Goal: Task Accomplishment & Management: Use online tool/utility

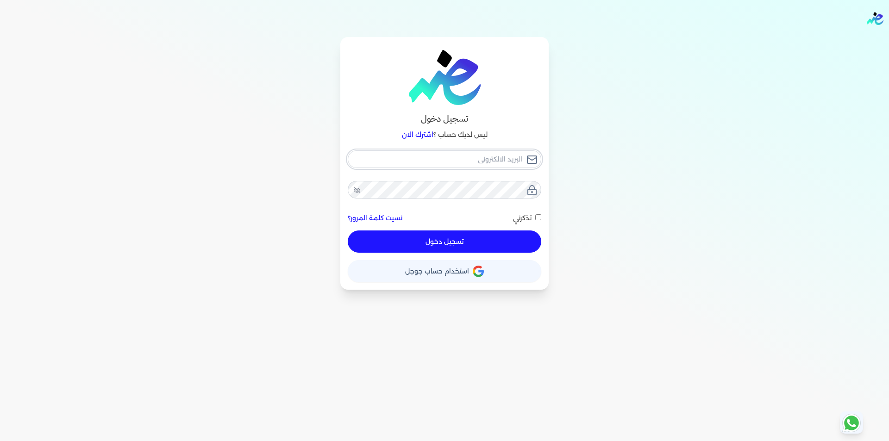
type input "[EMAIL_ADDRESS][DOMAIN_NAME]"
click at [476, 245] on button "تسجيل دخول" at bounding box center [445, 242] width 194 height 22
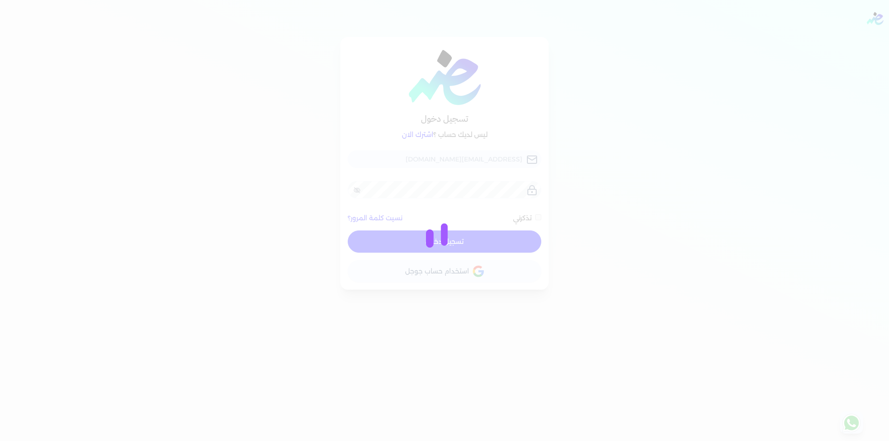
checkbox input "false"
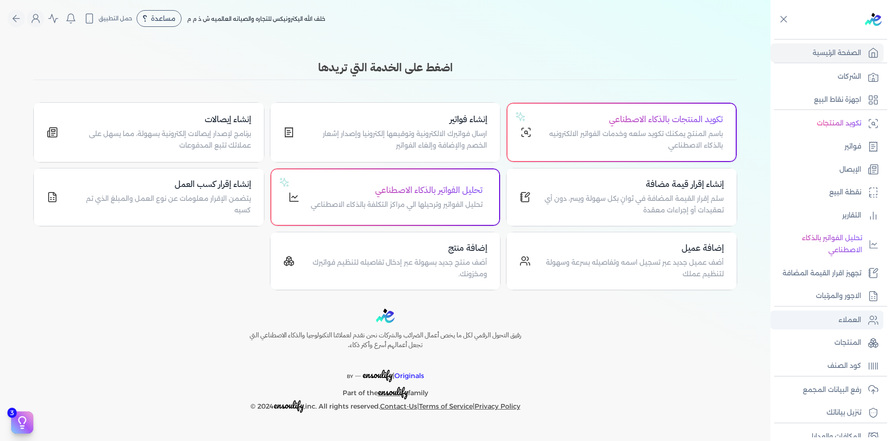
click at [853, 322] on p "العملاء" at bounding box center [849, 320] width 23 height 12
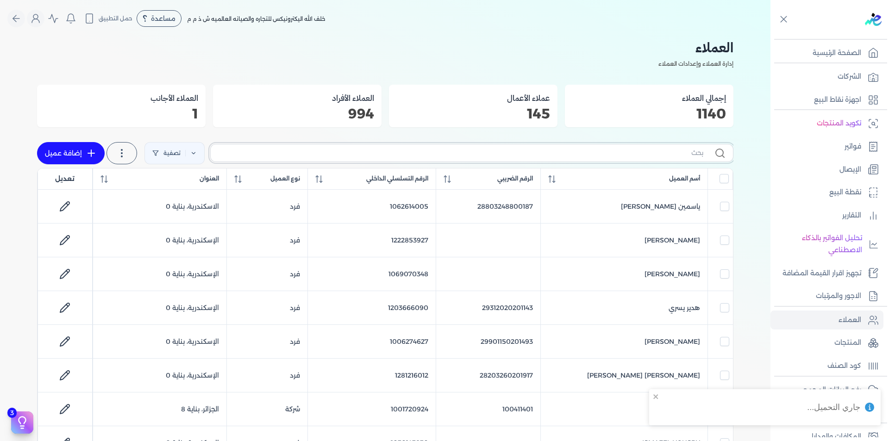
click at [619, 157] on input "text" at bounding box center [460, 153] width 485 height 10
type input "HG"
checkbox input "false"
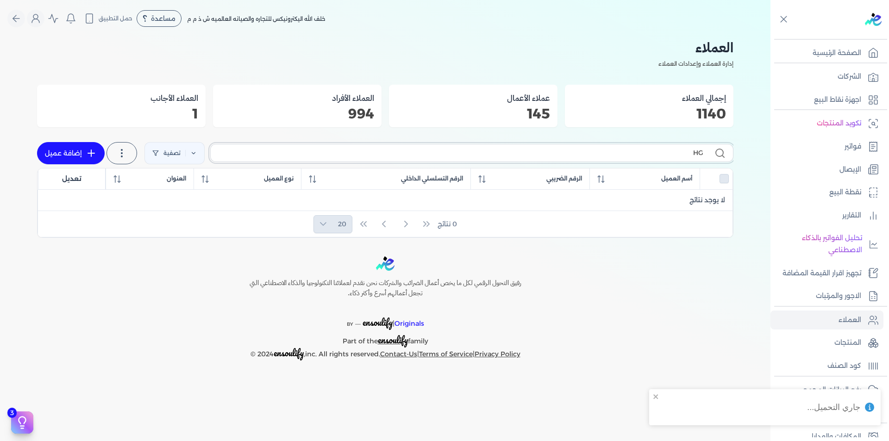
type input "H"
checkbox input "false"
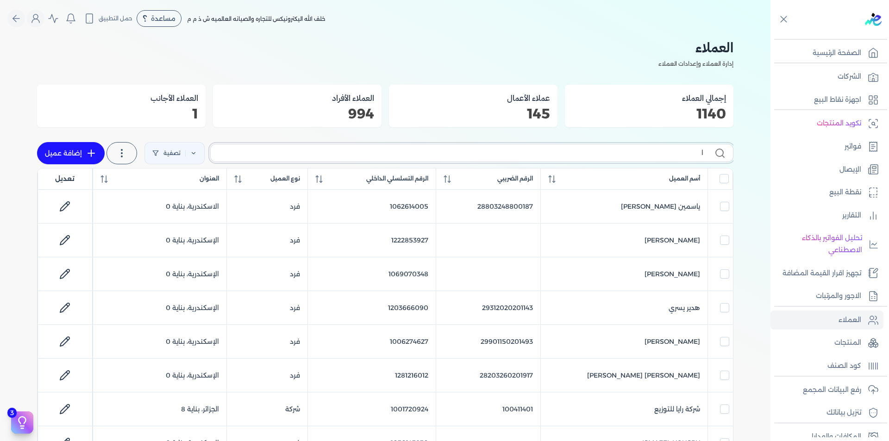
type input "ال"
checkbox input "false"
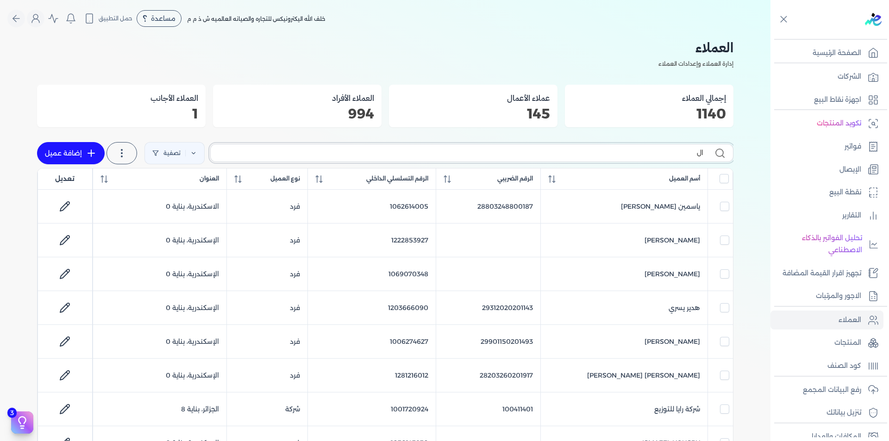
checkbox input "false"
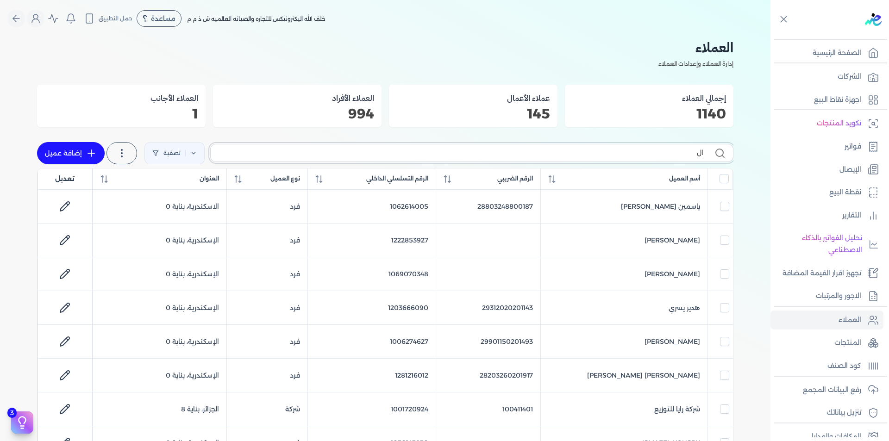
checkbox input "false"
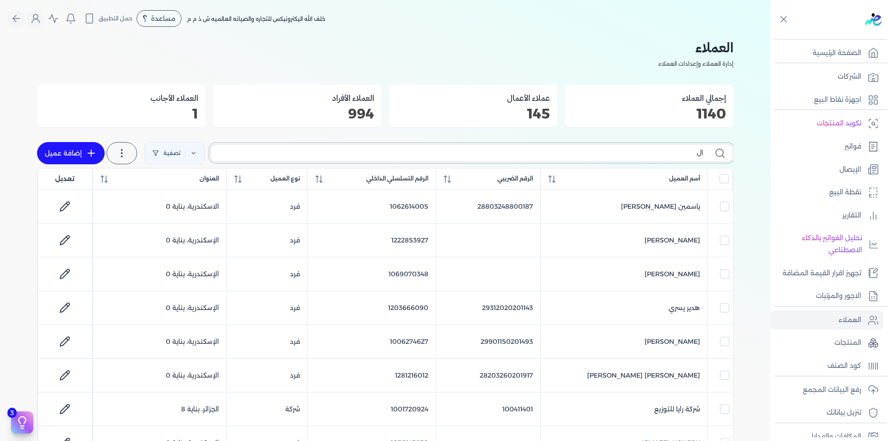
checkbox input "false"
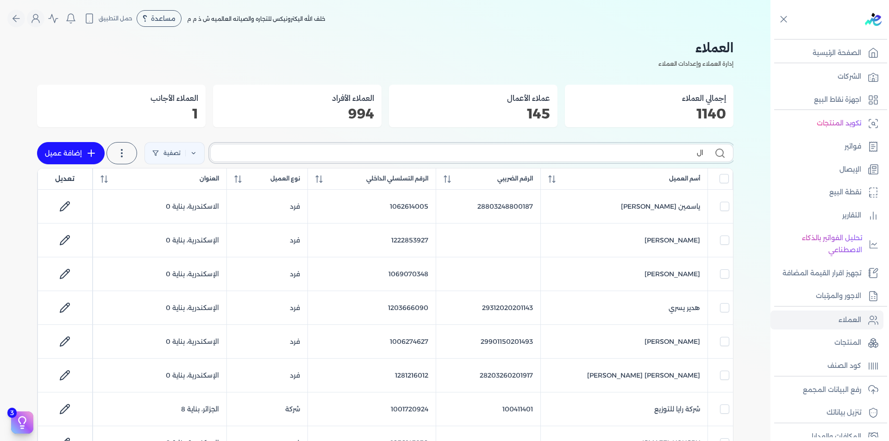
checkbox input "false"
type input "الصل"
checkbox input "false"
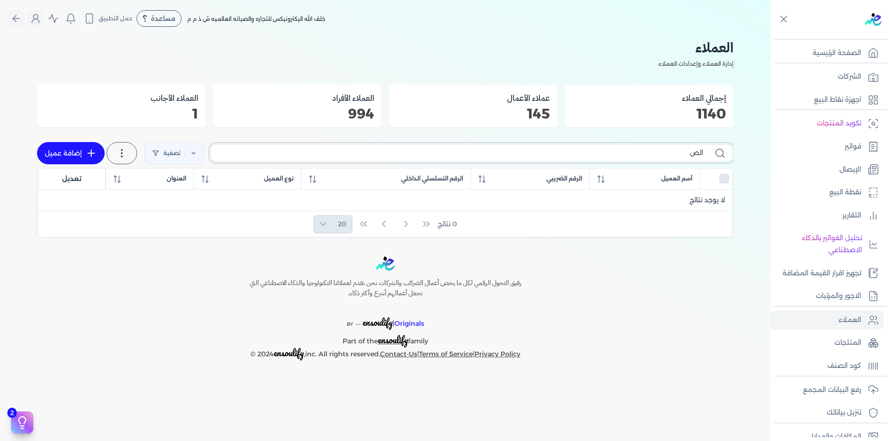
type input "الصا"
checkbox input "false"
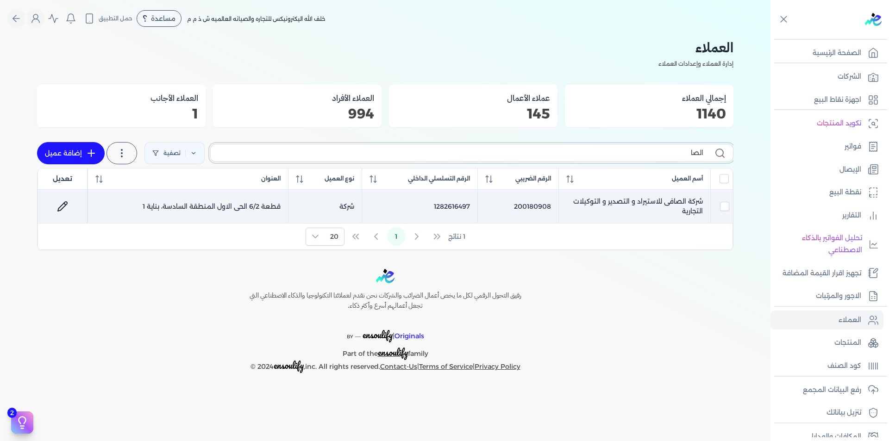
type input "الصا"
click at [524, 205] on td "200180908" at bounding box center [517, 207] width 81 height 34
checkbox input "true"
click at [524, 205] on td "200180908" at bounding box center [517, 207] width 81 height 34
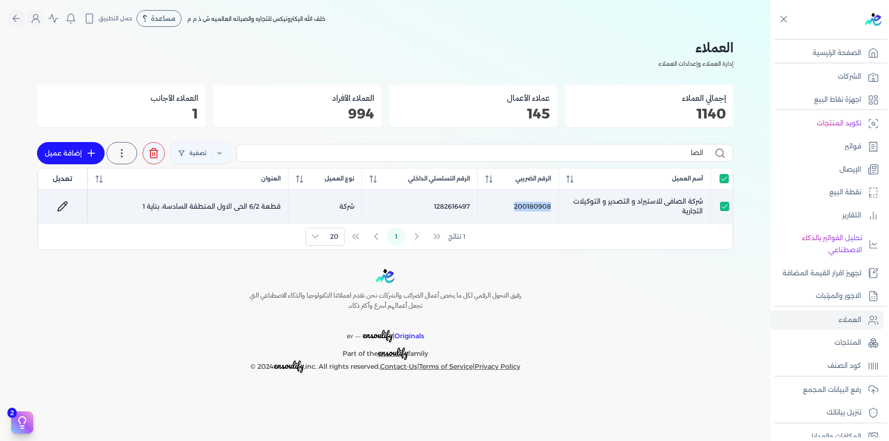
checkbox input "false"
copy td "200180908"
click at [442, 205] on td "1282616497" at bounding box center [420, 207] width 116 height 34
checkbox input "true"
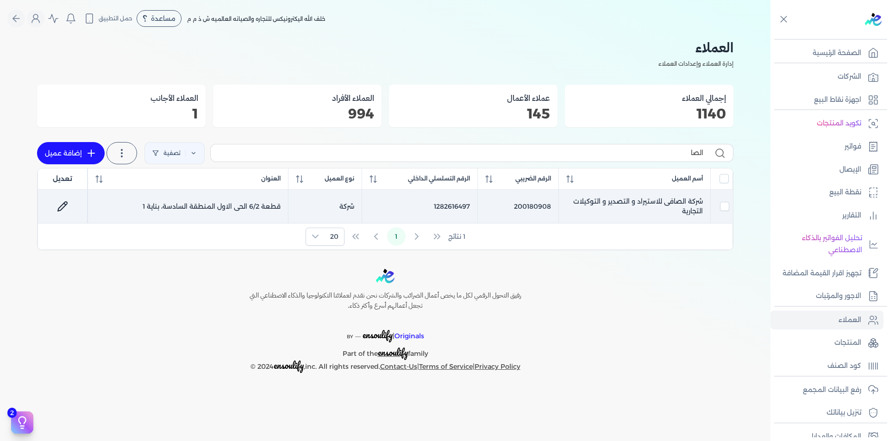
checkbox input "true"
click at [442, 205] on td "1282616497" at bounding box center [420, 207] width 116 height 34
checkbox input "false"
copy td "1282616497"
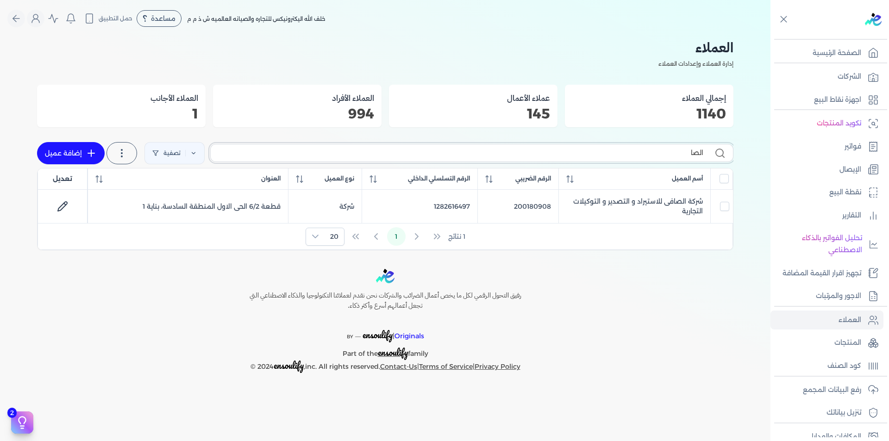
click at [576, 154] on input "الصا" at bounding box center [460, 153] width 485 height 10
click at [577, 155] on input "الصا" at bounding box center [460, 153] width 485 height 10
type input "HJ"
checkbox input "false"
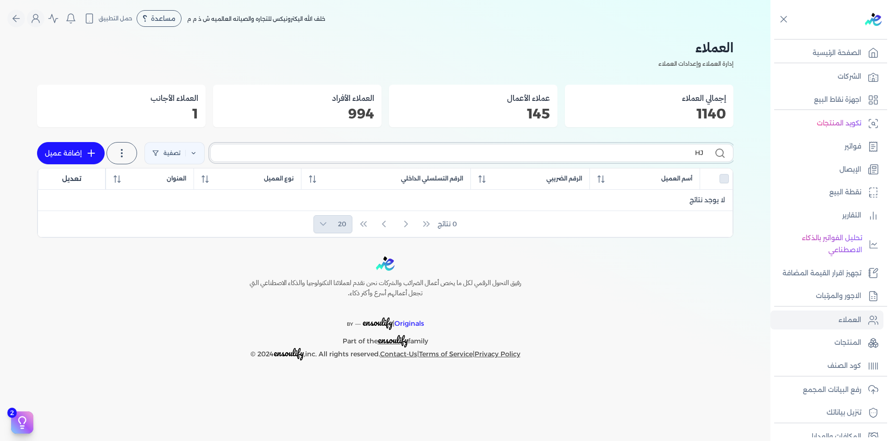
type input "H"
checkbox input "false"
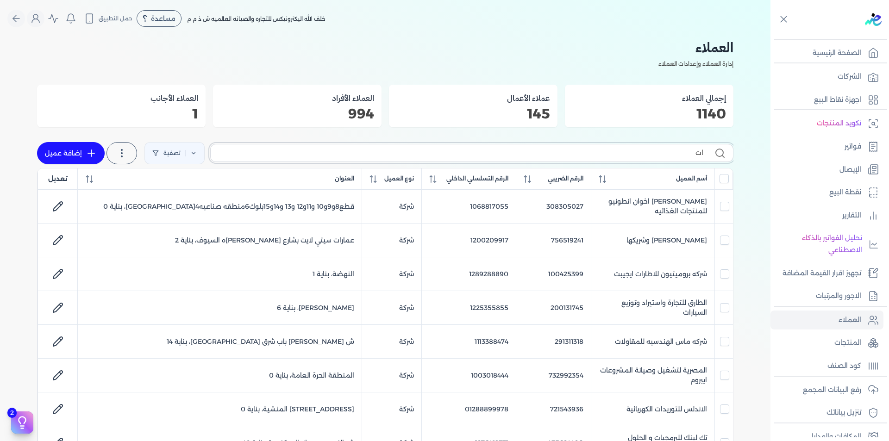
type input "اتص"
checkbox input "false"
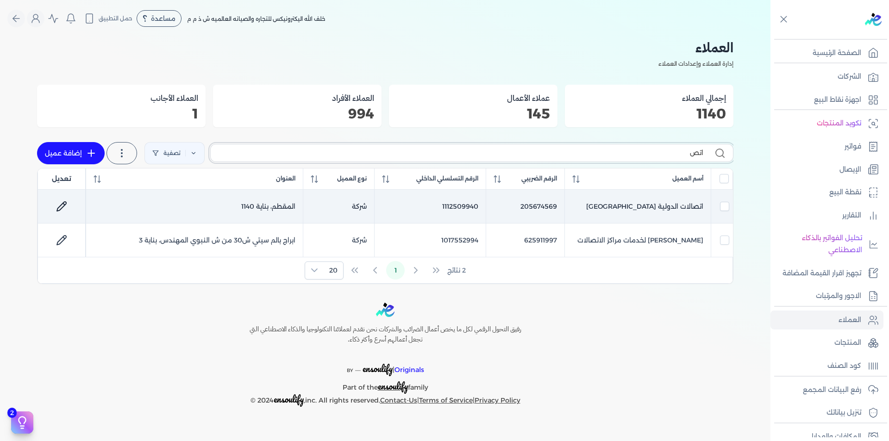
type input "اتص"
click at [470, 206] on td "1112509940" at bounding box center [430, 207] width 112 height 34
checkbox input "true"
checkbox input "false"
click at [470, 206] on td "1112509940" at bounding box center [430, 207] width 112 height 34
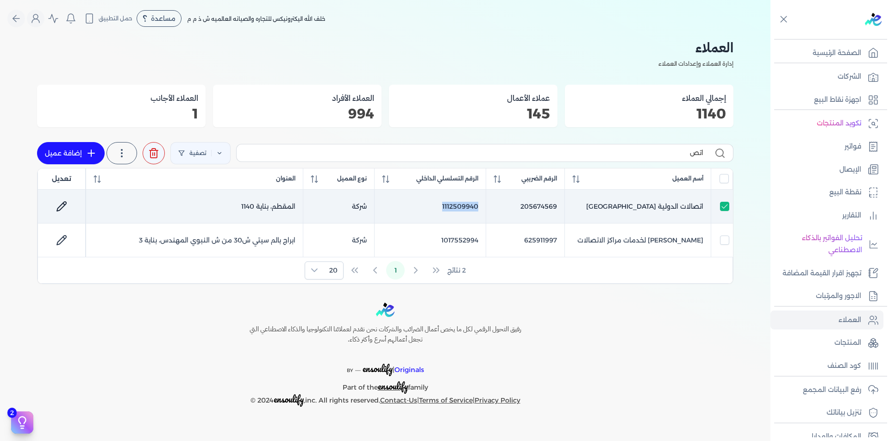
checkbox input "false"
copy td "1112509940"
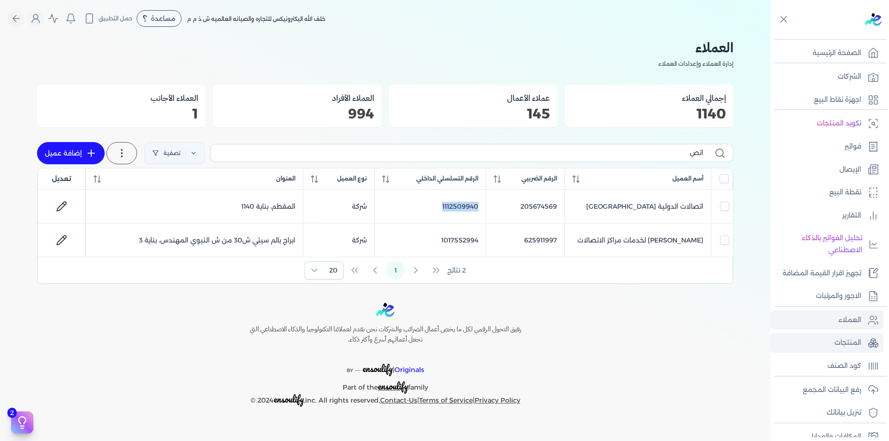
click at [850, 338] on p "المنتجات" at bounding box center [847, 343] width 27 height 12
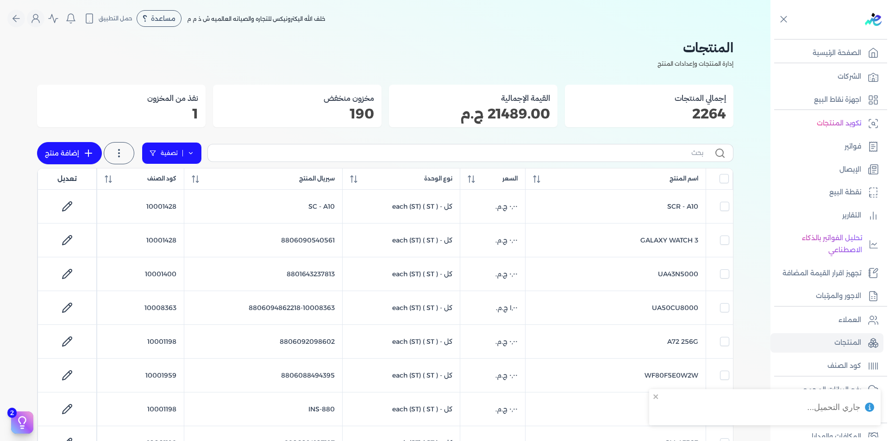
click at [199, 161] on link "تصفية" at bounding box center [172, 153] width 60 height 22
click at [179, 181] on button "اضافة تصفية" at bounding box center [179, 182] width 56 height 11
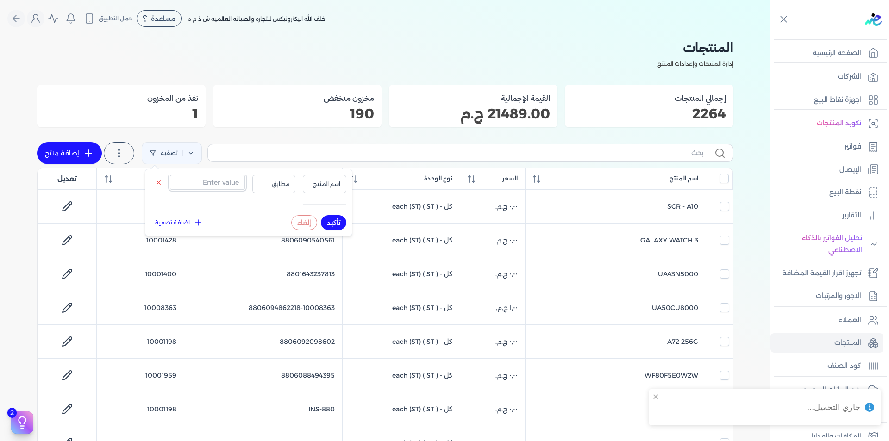
click at [195, 187] on input "text" at bounding box center [207, 182] width 75 height 15
paste input "6222038380365"
type input "6222038380365"
click at [325, 182] on span "اسم المنتج" at bounding box center [324, 184] width 31 height 8
click at [330, 215] on li "سيريال المنتج" at bounding box center [305, 213] width 70 height 8
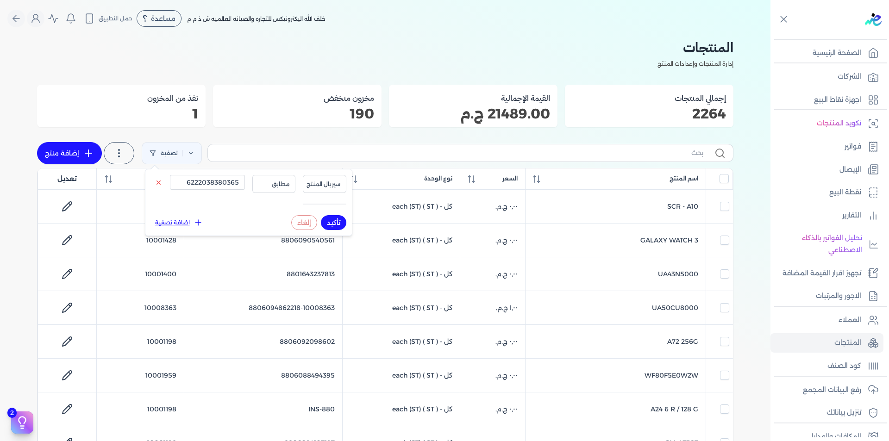
click at [332, 218] on button "تأكيد" at bounding box center [333, 222] width 25 height 15
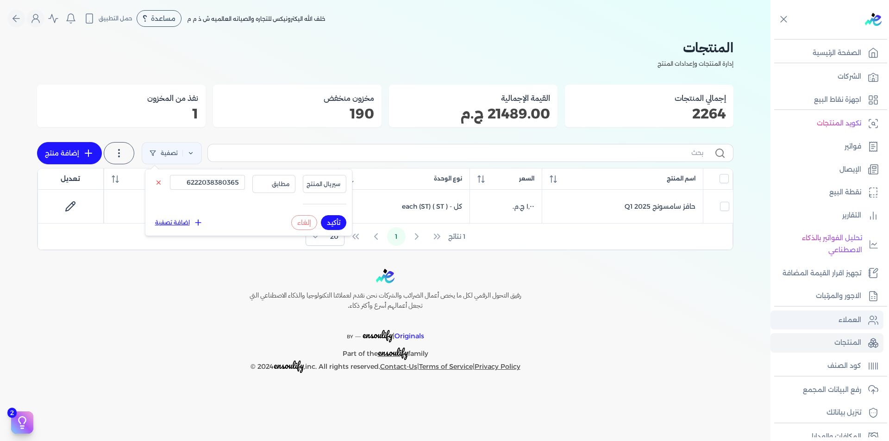
drag, startPoint x: 847, startPoint y: 325, endPoint x: 840, endPoint y: 327, distance: 7.9
click at [847, 324] on p "العملاء" at bounding box center [849, 320] width 23 height 12
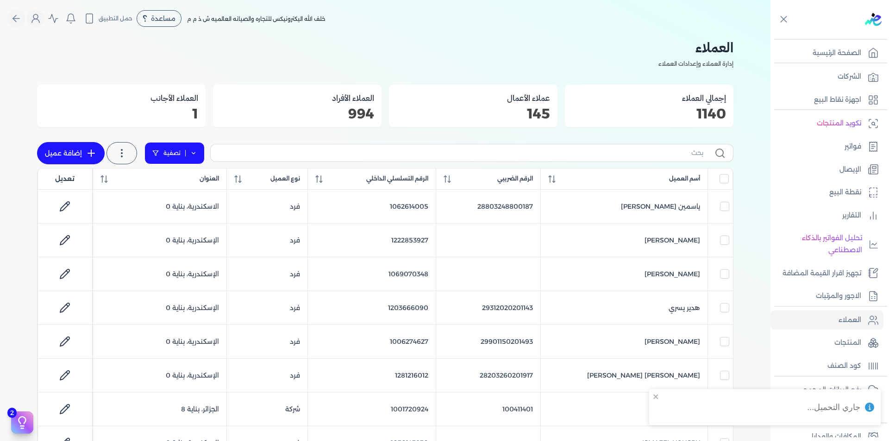
click at [188, 150] on link "تصفية" at bounding box center [174, 153] width 60 height 22
click at [188, 179] on button "اضافة تصفية" at bounding box center [181, 182] width 56 height 11
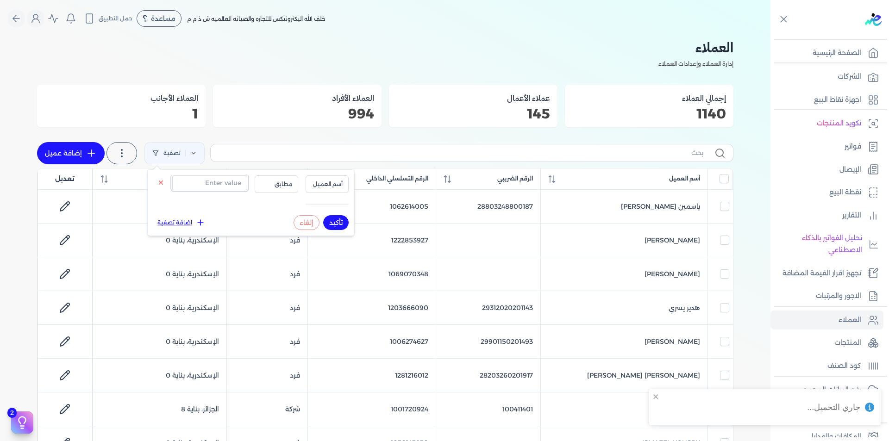
click at [205, 188] on input "text" at bounding box center [209, 182] width 75 height 15
paste input "1019046807"
type input "1019046807"
click at [338, 183] on span "أسم العميل" at bounding box center [327, 184] width 31 height 8
click at [331, 217] on li "الرقم التسلسلي الداخلي" at bounding box center [308, 221] width 70 height 8
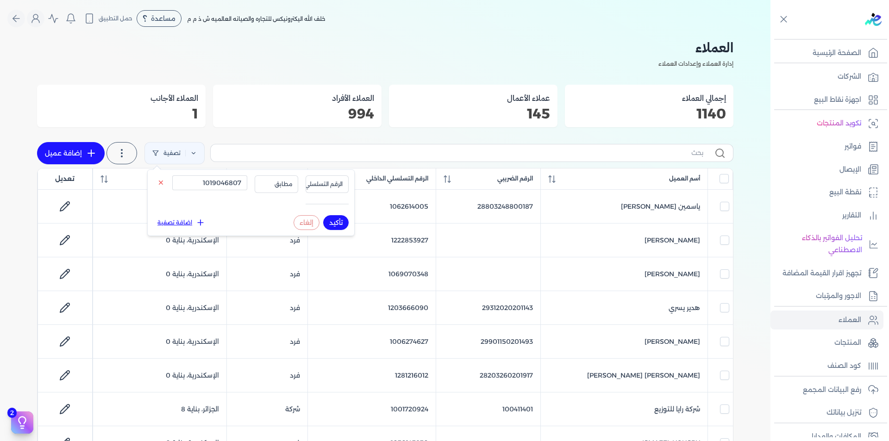
click at [336, 220] on button "تأكيد" at bounding box center [335, 222] width 25 height 15
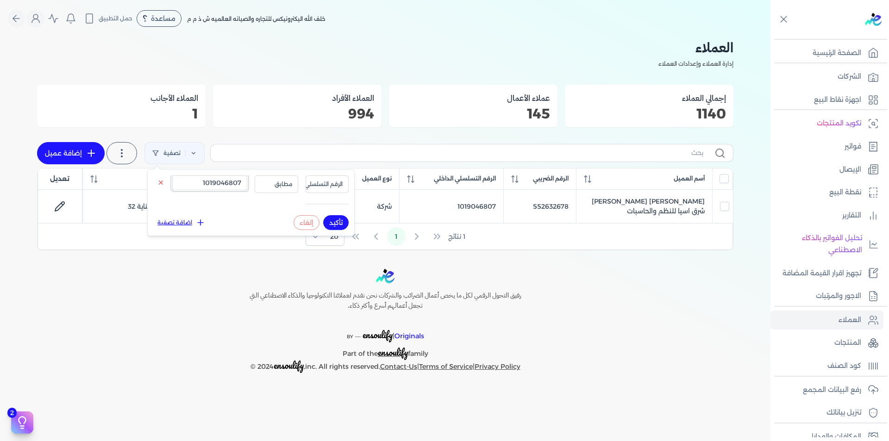
click at [204, 180] on input "1019046807" at bounding box center [209, 182] width 75 height 15
paste input "70077006"
type input "1070077006"
click at [336, 225] on button "تأكيد" at bounding box center [335, 222] width 25 height 15
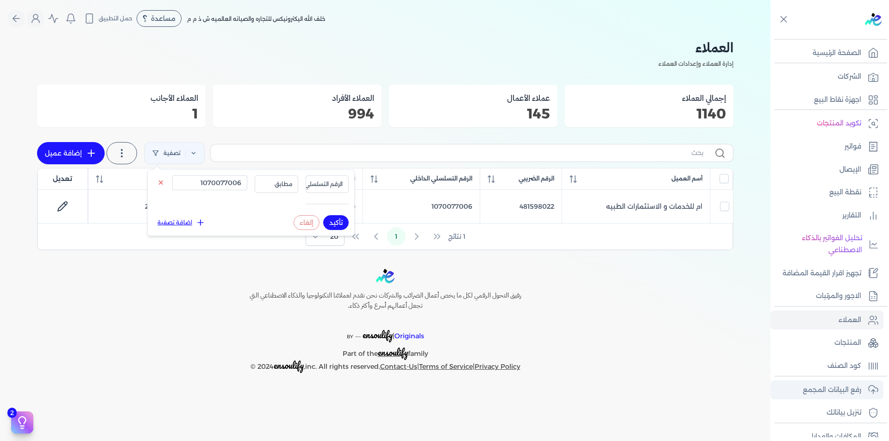
click at [858, 391] on p "رفع البيانات المجمع" at bounding box center [832, 390] width 58 height 12
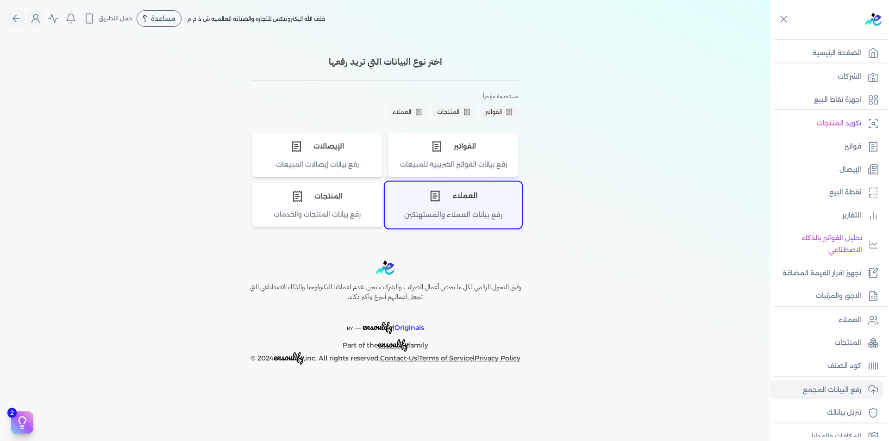
click at [443, 209] on div "العملاء" at bounding box center [453, 196] width 136 height 28
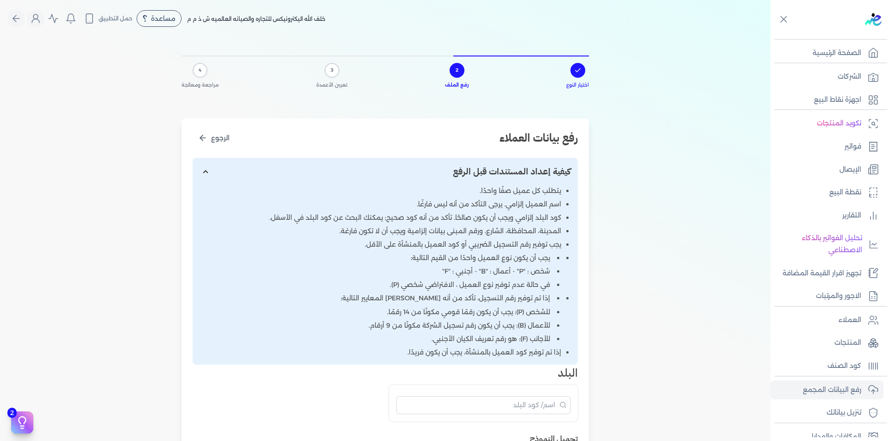
scroll to position [231, 0]
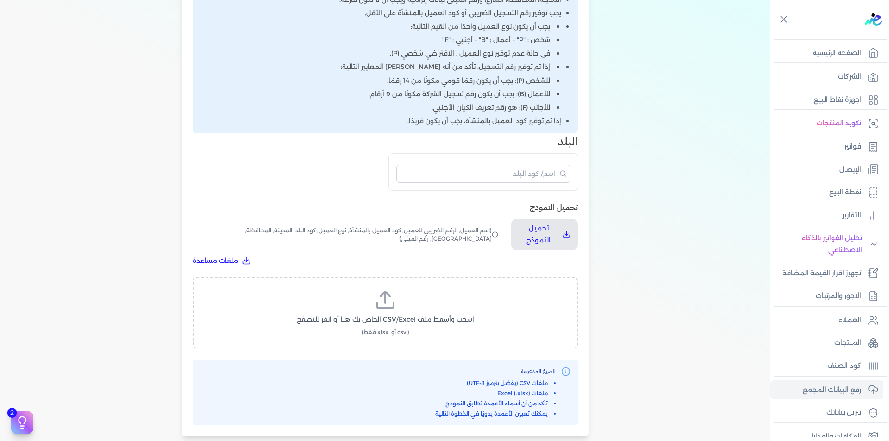
click at [405, 317] on span "اسحب وأسقط ملف CSV/Excel الخاص بك هنا أو انقر للتصفح" at bounding box center [385, 320] width 177 height 10
click at [0, 0] on input "اسحب وأسقط ملف CSV/Excel الخاص بك هنا أو انقر للتصفح (.csv أو .xlsx فقط)" at bounding box center [0, 0] width 0 height 0
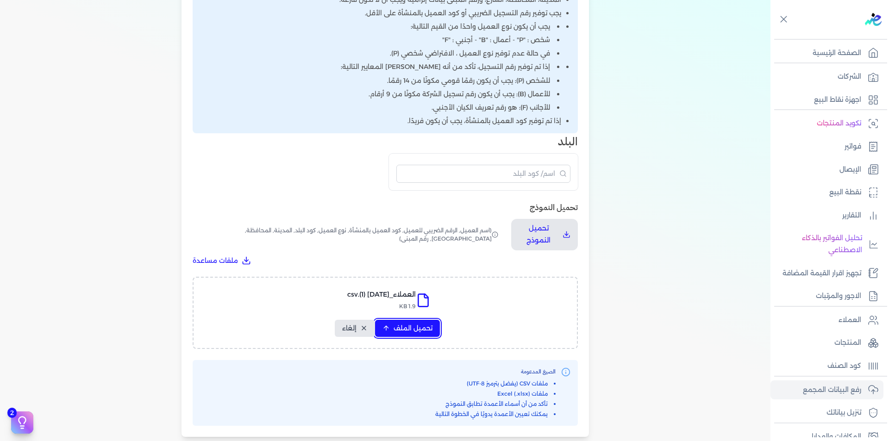
click at [396, 324] on span "تحميل الملف" at bounding box center [413, 329] width 39 height 10
select select "أسم العميل"
select select "الرقم الضريبي"
select select "الرقم التسلسلي الداخلي"
select select "نوع العميل"
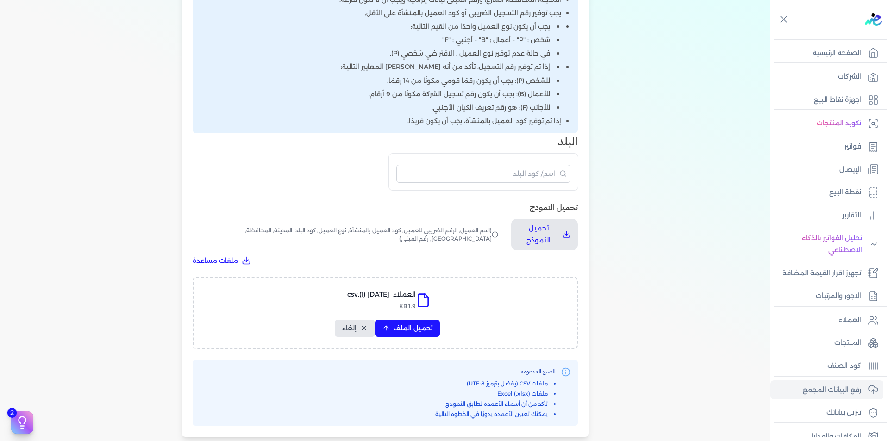
select select "كود البلد"
select select "city"
select select "المحافظة"
select select "الشارع"
select select "رقم المبنى"
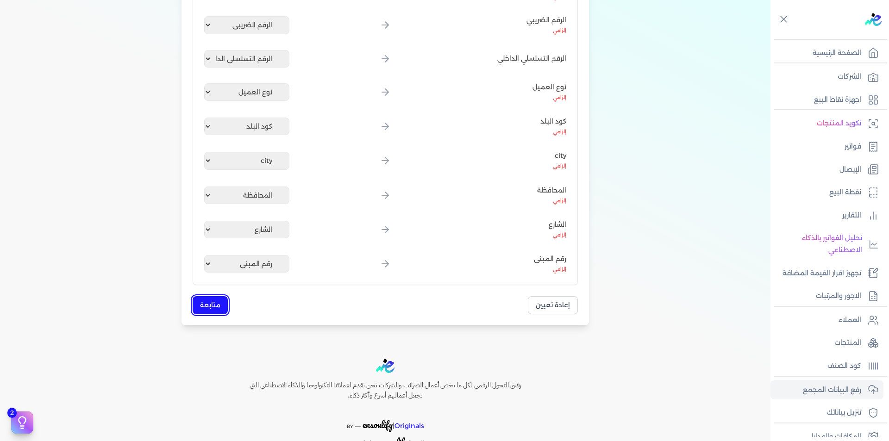
click at [225, 297] on button "متابعة" at bounding box center [210, 305] width 35 height 18
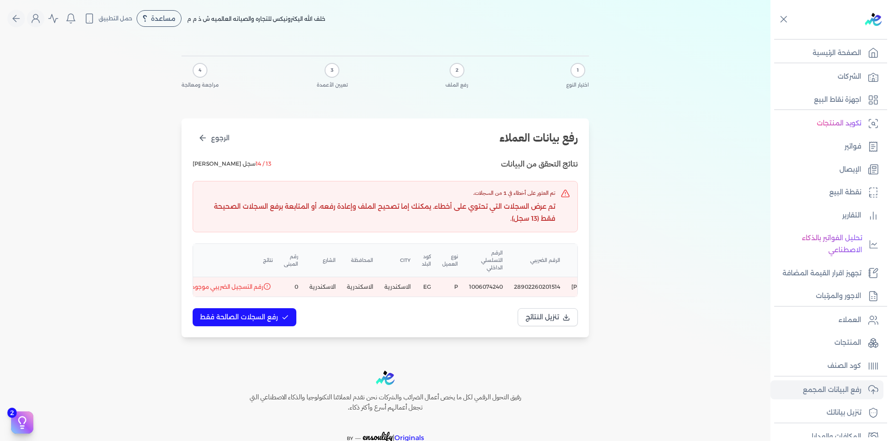
scroll to position [0, -70]
click at [236, 313] on span "رفع السجلات الصالحة فقط" at bounding box center [239, 318] width 78 height 10
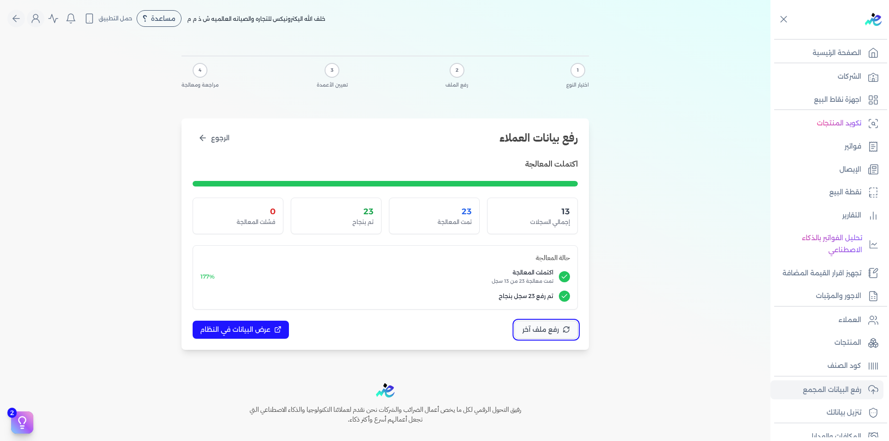
click at [554, 331] on span "رفع ملف آخر" at bounding box center [540, 330] width 37 height 10
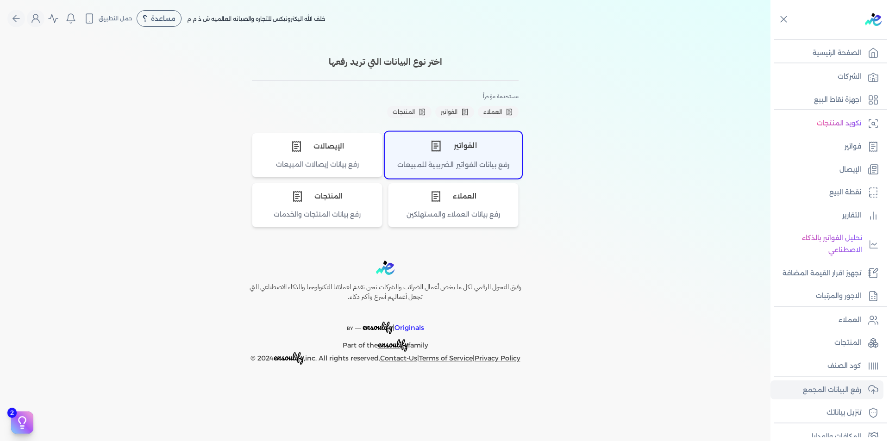
click at [473, 155] on div "الفواتير" at bounding box center [453, 146] width 136 height 28
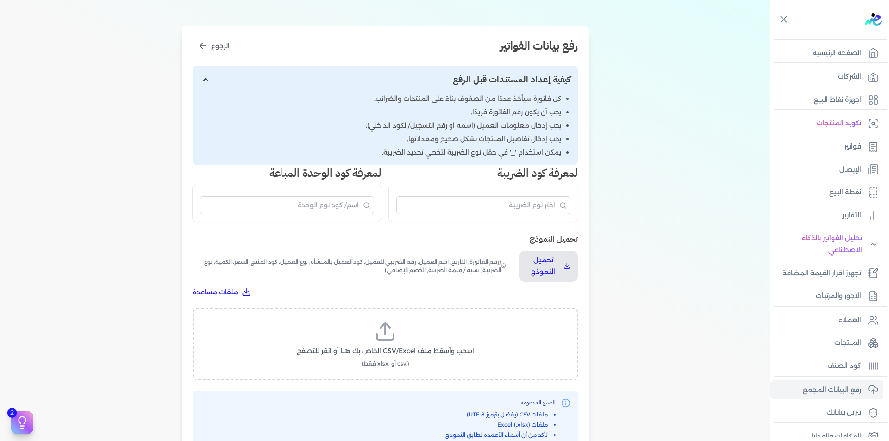
scroll to position [185, 0]
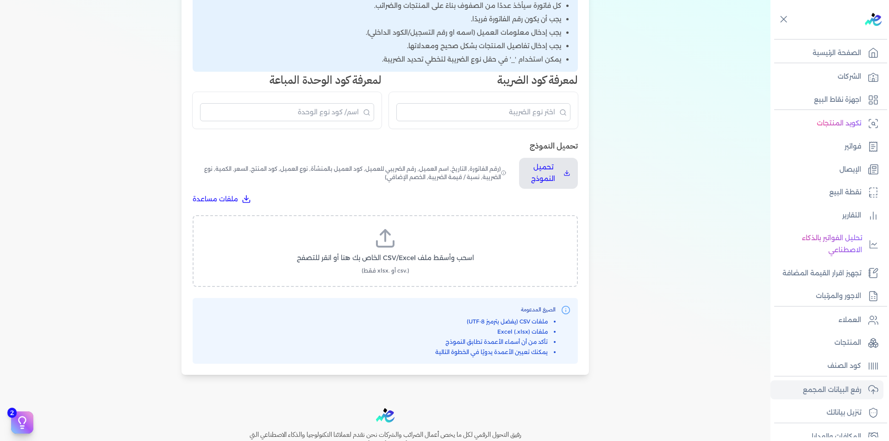
click at [464, 260] on span "اسحب وأسقط ملف CSV/Excel الخاص بك هنا أو انقر للتصفح" at bounding box center [385, 258] width 177 height 10
click at [0, 0] on input "اسحب وأسقط ملف CSV/Excel الخاص بك هنا أو انقر للتصفح (.csv أو .xlsx فقط)" at bounding box center [0, 0] width 0 height 0
click at [431, 262] on button "تحميل الملف" at bounding box center [407, 266] width 65 height 17
select select "رقم الفاتورة"
select select "التاريخ"
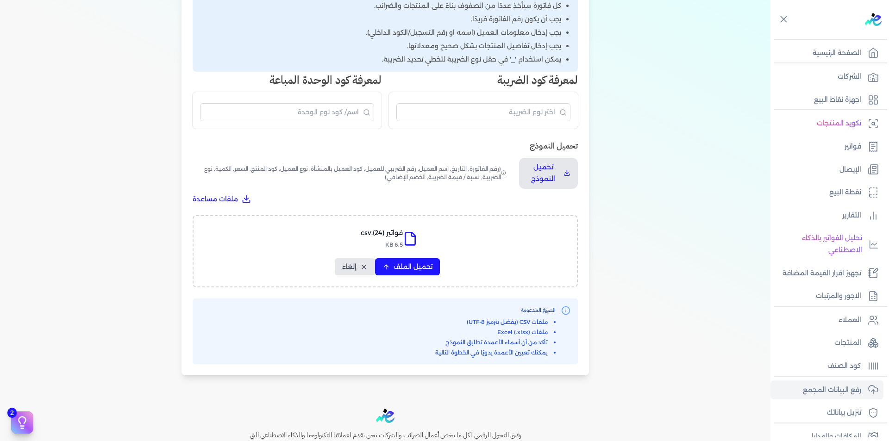
select select "أسم العميل"
select select "الرقم الضريبي"
select select "نوع العميل"
select select "الرقم التسلسلي الداخلي"
select select "وصف البند"
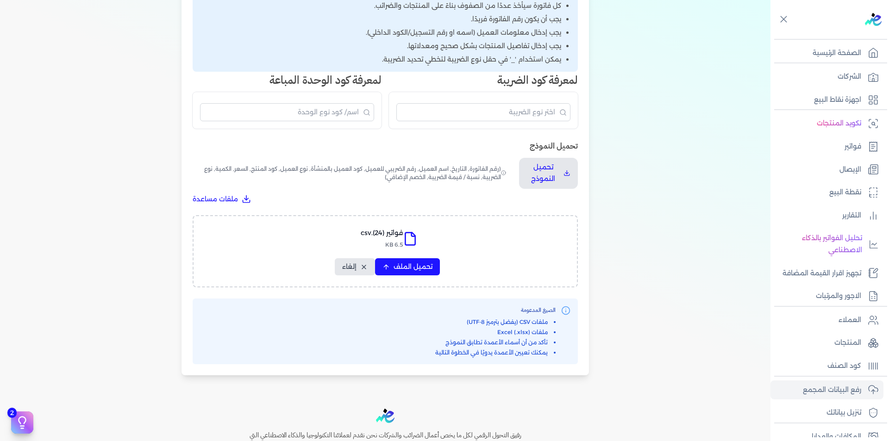
select select "سيريال المنتج"
select select "السعر"
select select "الكمية"
select select "نوع الضريبة"
select select "نسبة / قيمة الضريبة"
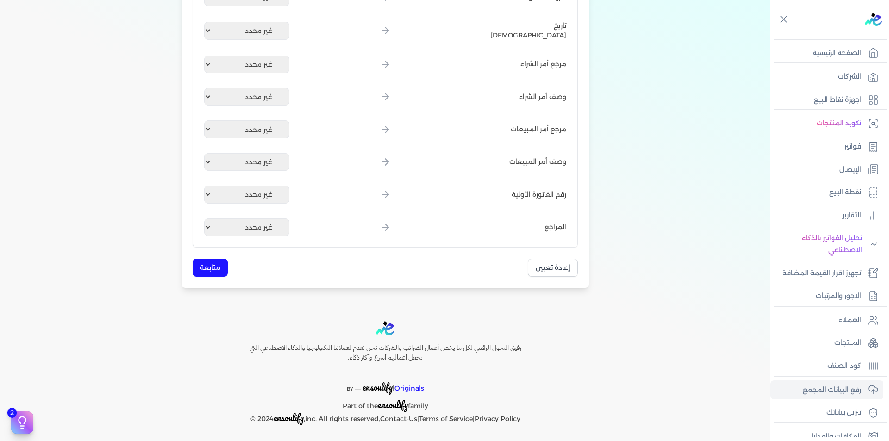
scroll to position [1112, 0]
click at [211, 270] on button "متابعة" at bounding box center [210, 267] width 35 height 18
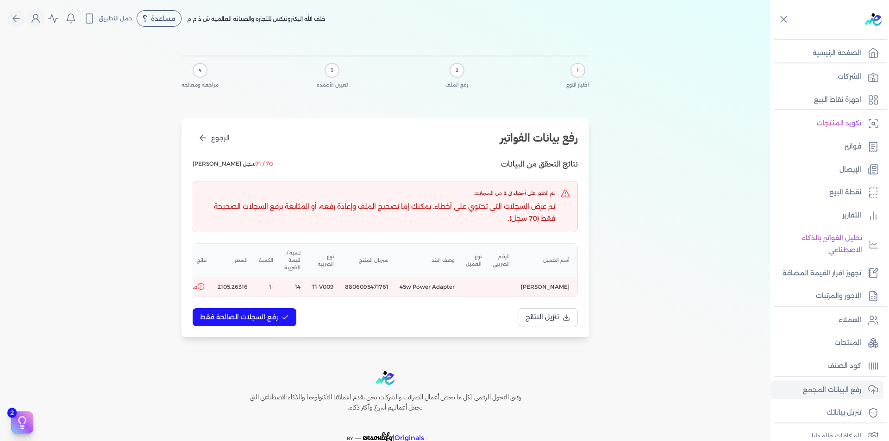
scroll to position [0, -173]
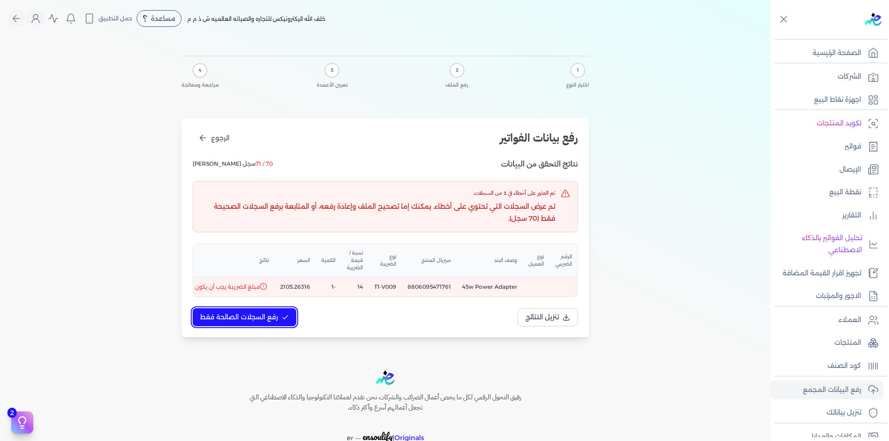
click at [240, 322] on span "رفع السجلات الصالحة فقط" at bounding box center [239, 318] width 78 height 10
